Goal: Communication & Community: Connect with others

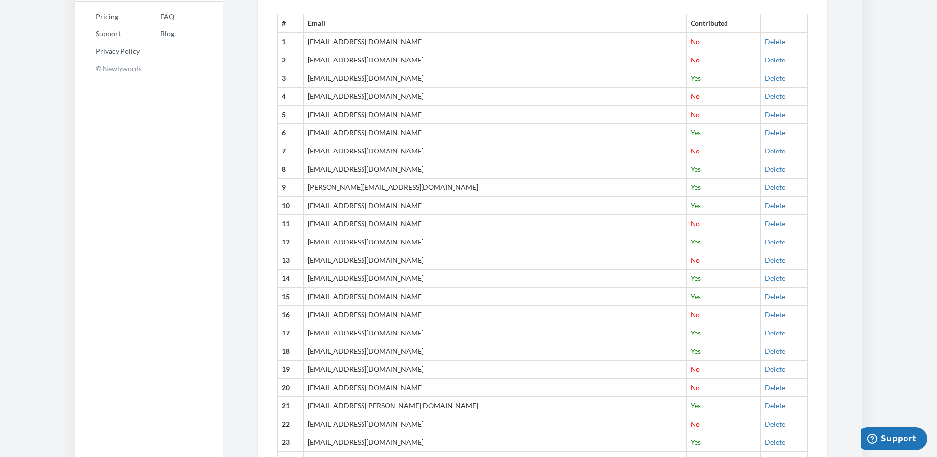
scroll to position [406, 0]
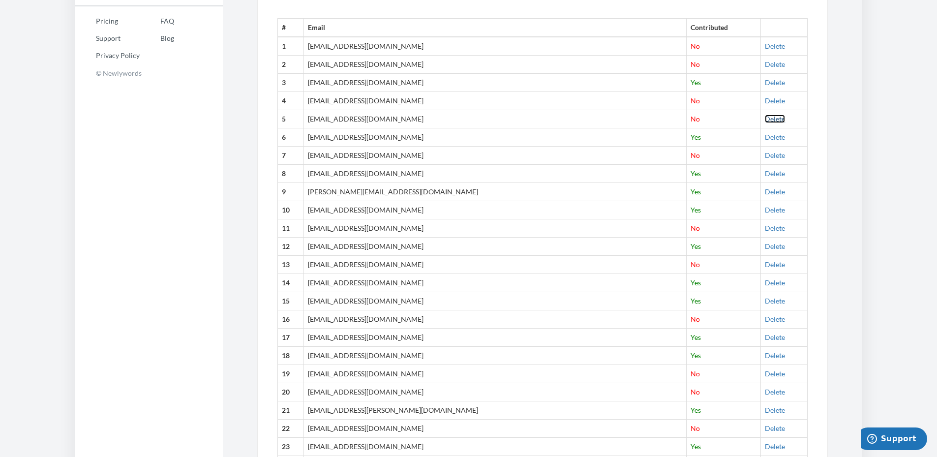
click at [765, 119] on link "Delete" at bounding box center [775, 119] width 20 height 8
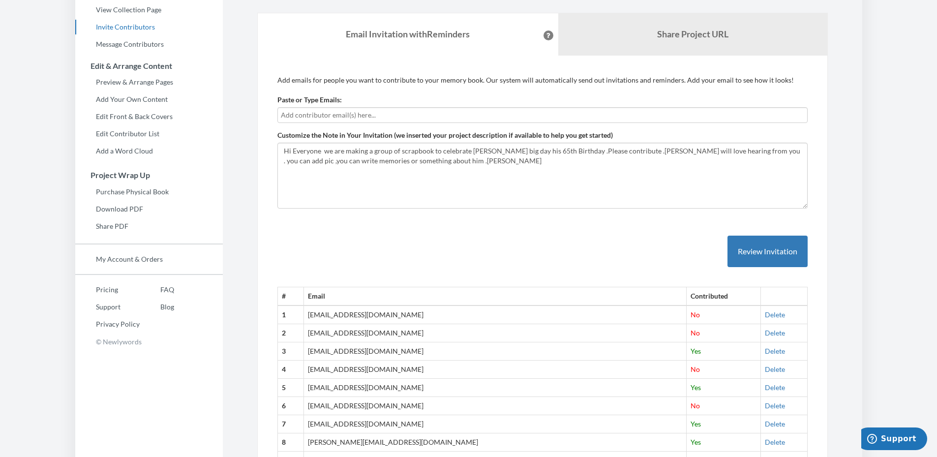
scroll to position [103, 0]
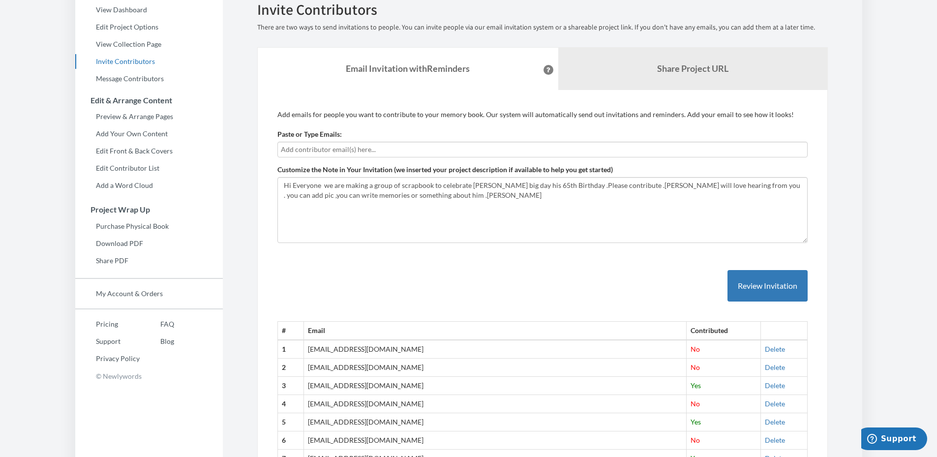
click at [313, 149] on input "text" at bounding box center [542, 149] width 523 height 11
type input "[EMAIL_ADDRESS][DOMAIN_NAME]"
click at [379, 147] on input "[EMAIL_ADDRESS][DOMAIN_NAME]" at bounding box center [542, 149] width 523 height 11
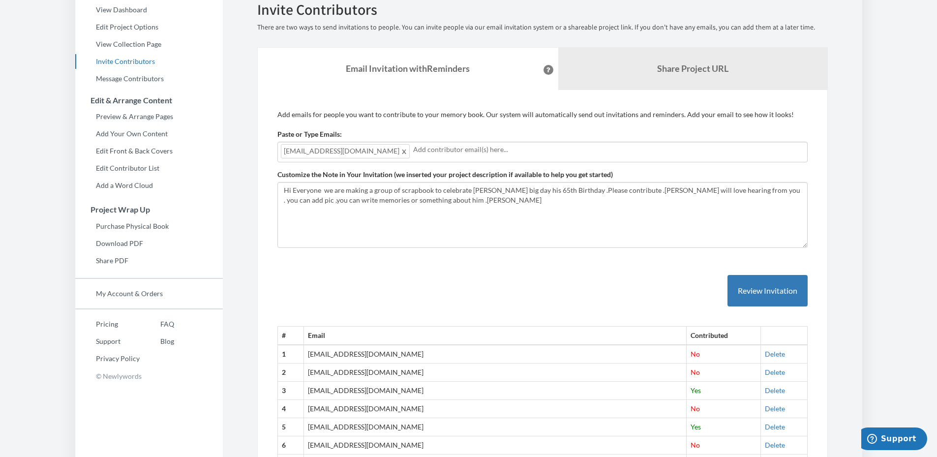
click at [413, 149] on input "text" at bounding box center [608, 149] width 391 height 11
click at [763, 293] on button "Review Invitation" at bounding box center [767, 291] width 80 height 32
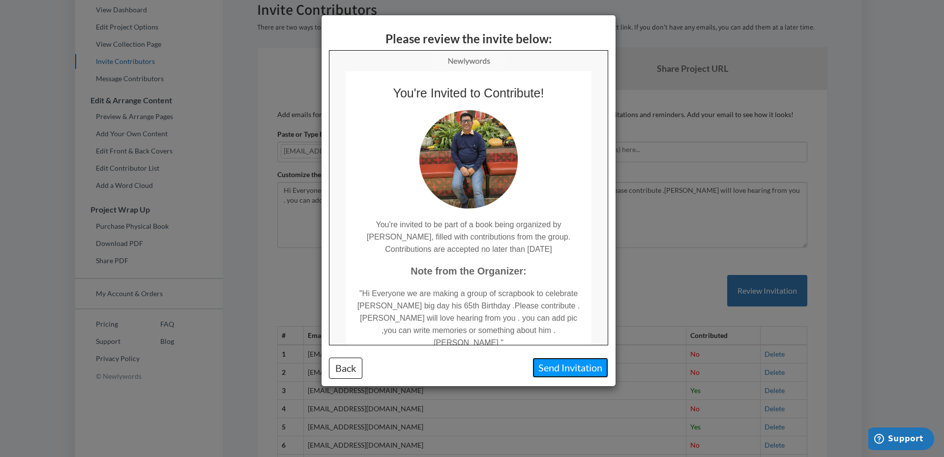
click at [564, 370] on button "Send Invitation" at bounding box center [571, 368] width 76 height 20
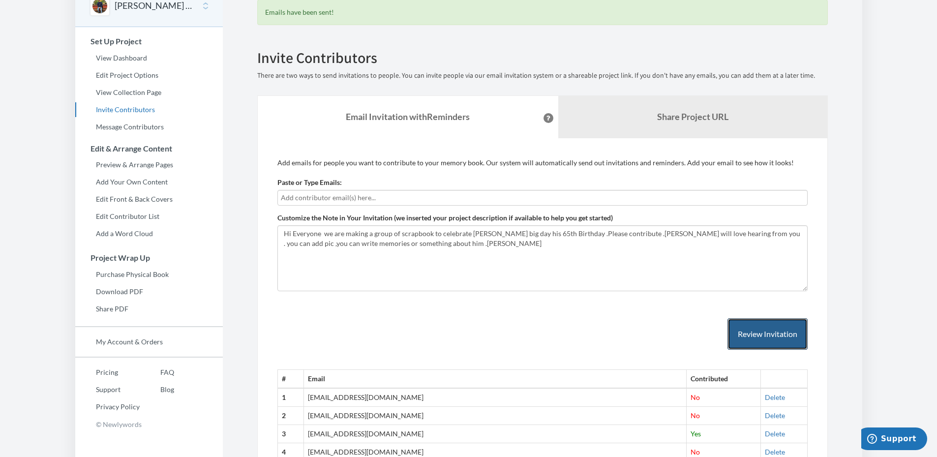
scroll to position [53, 0]
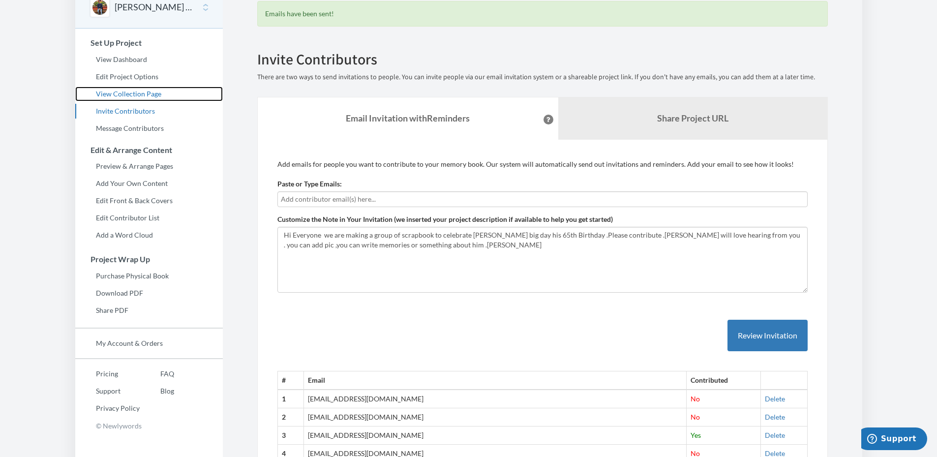
click at [120, 94] on link "View Collection Page" at bounding box center [149, 94] width 148 height 15
